Goal: Task Accomplishment & Management: Complete application form

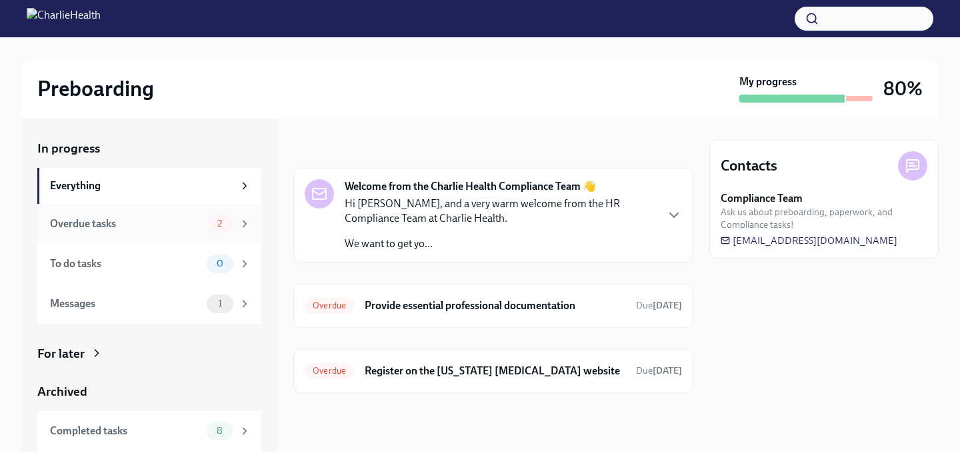
click at [195, 232] on div "Overdue tasks 2" at bounding box center [150, 224] width 201 height 19
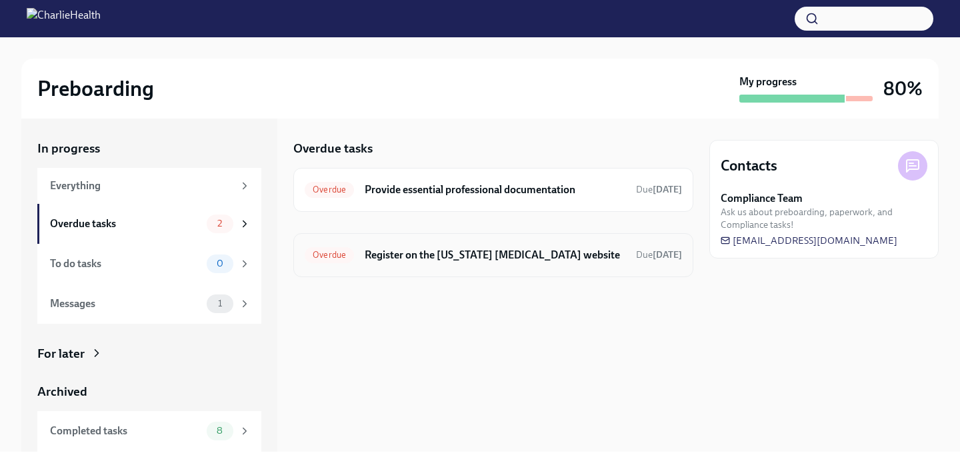
click at [387, 267] on div "Overdue Register on the [US_STATE] [MEDICAL_DATA] website Due [DATE]" at bounding box center [493, 255] width 400 height 44
click at [341, 255] on span "Overdue" at bounding box center [329, 255] width 49 height 10
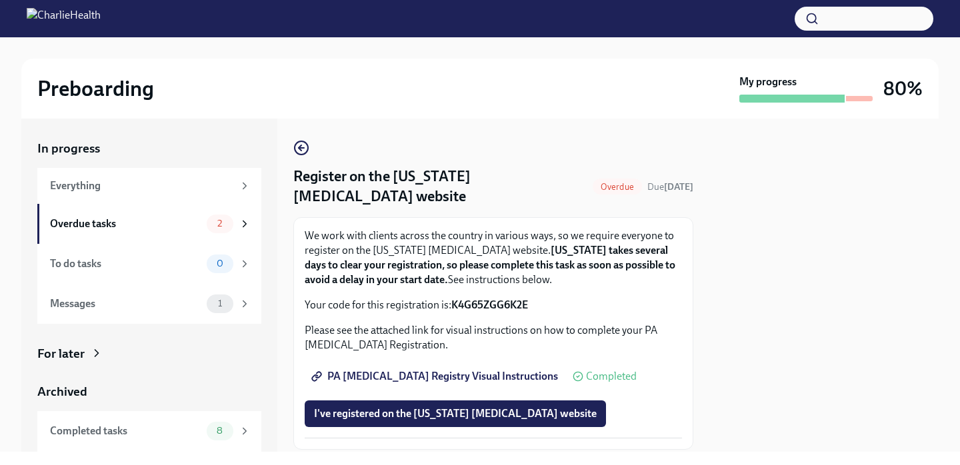
scroll to position [83, 0]
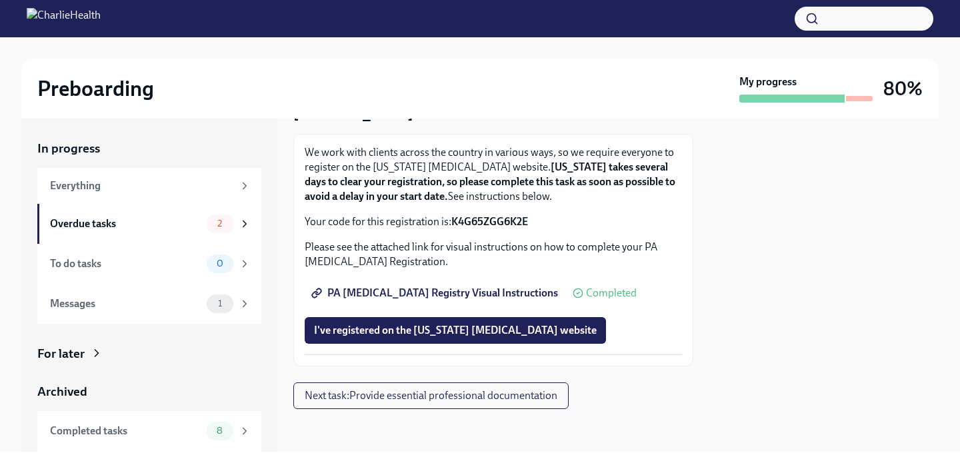
click at [452, 295] on span "PA [MEDICAL_DATA] Registry Visual Instructions" at bounding box center [436, 293] width 244 height 13
click at [403, 291] on span "PA [MEDICAL_DATA] Registry Visual Instructions" at bounding box center [436, 293] width 244 height 13
click at [451, 324] on span "I've registered on the [US_STATE] [MEDICAL_DATA] website" at bounding box center [455, 330] width 283 height 13
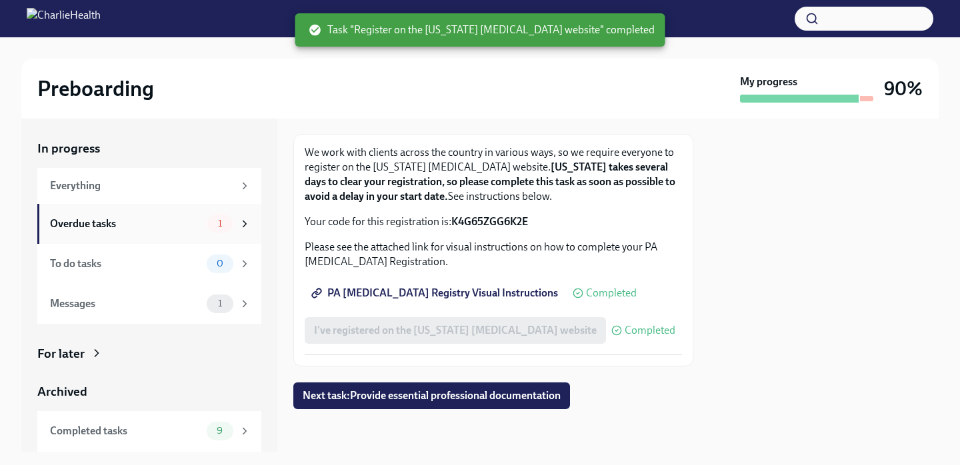
click at [185, 213] on div "Overdue tasks 1" at bounding box center [149, 224] width 224 height 40
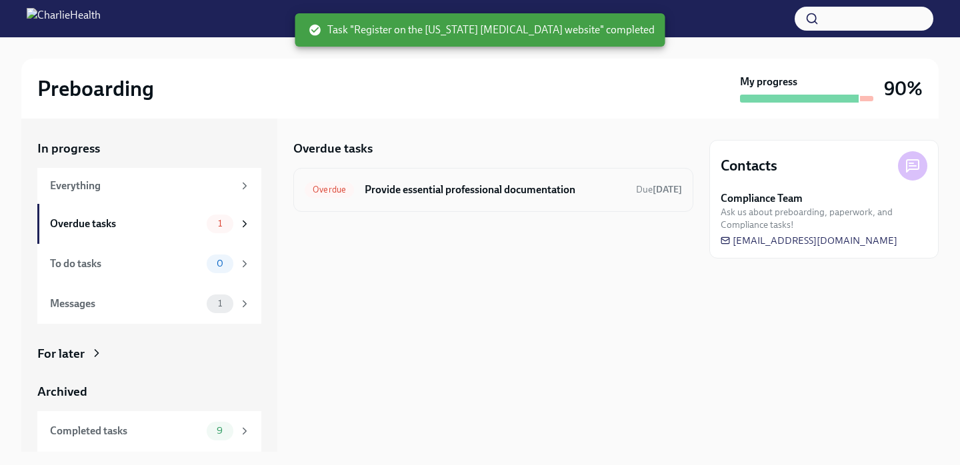
click at [423, 194] on h6 "Provide essential professional documentation" at bounding box center [495, 190] width 261 height 15
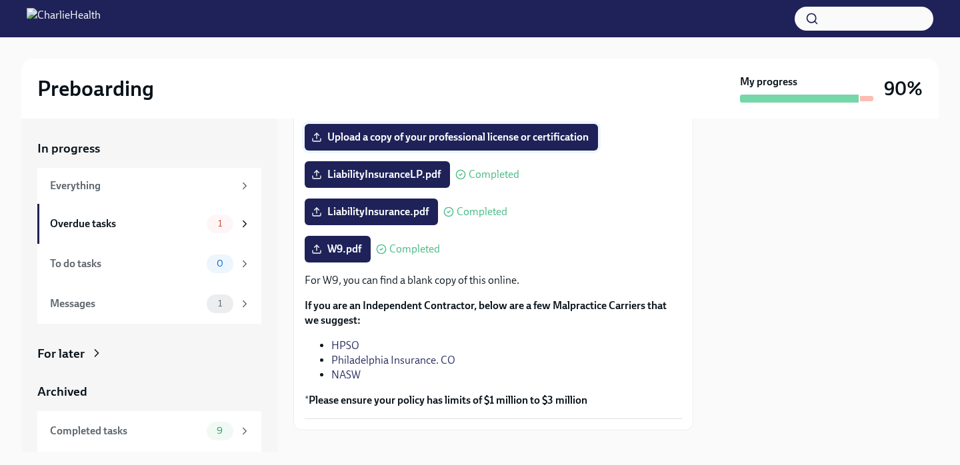
scroll to position [318, 0]
